Goal: Task Accomplishment & Management: Manage account settings

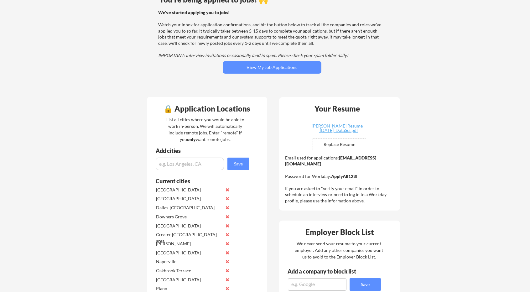
scroll to position [63, 0]
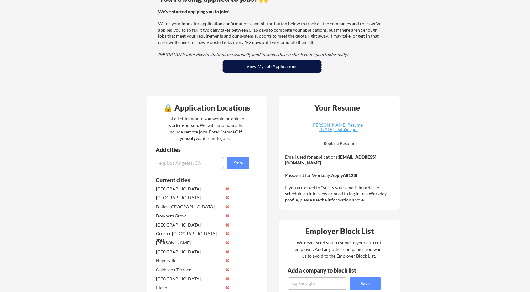
click at [261, 65] on button "View My Job Applications" at bounding box center [272, 66] width 99 height 13
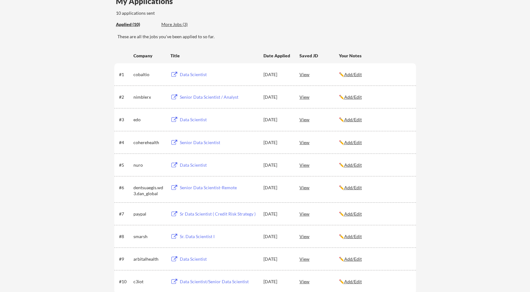
scroll to position [31, 0]
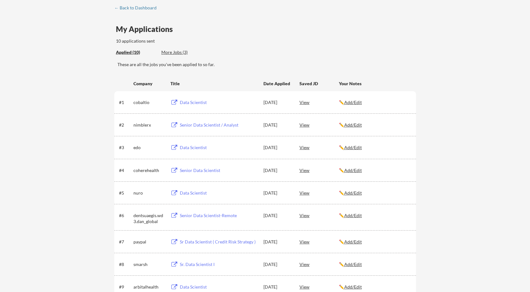
click at [172, 53] on div "More Jobs (3)" at bounding box center [184, 52] width 46 height 6
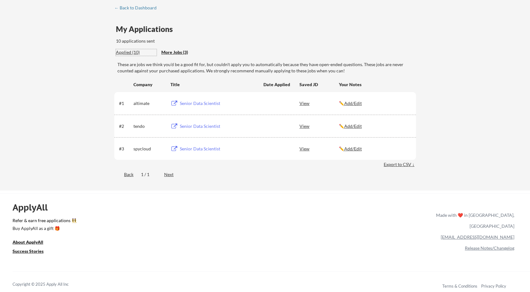
click at [127, 53] on div "Applied (10)" at bounding box center [136, 52] width 41 height 6
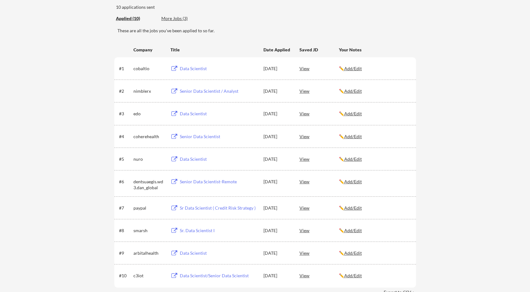
scroll to position [63, 0]
